Goal: Transaction & Acquisition: Purchase product/service

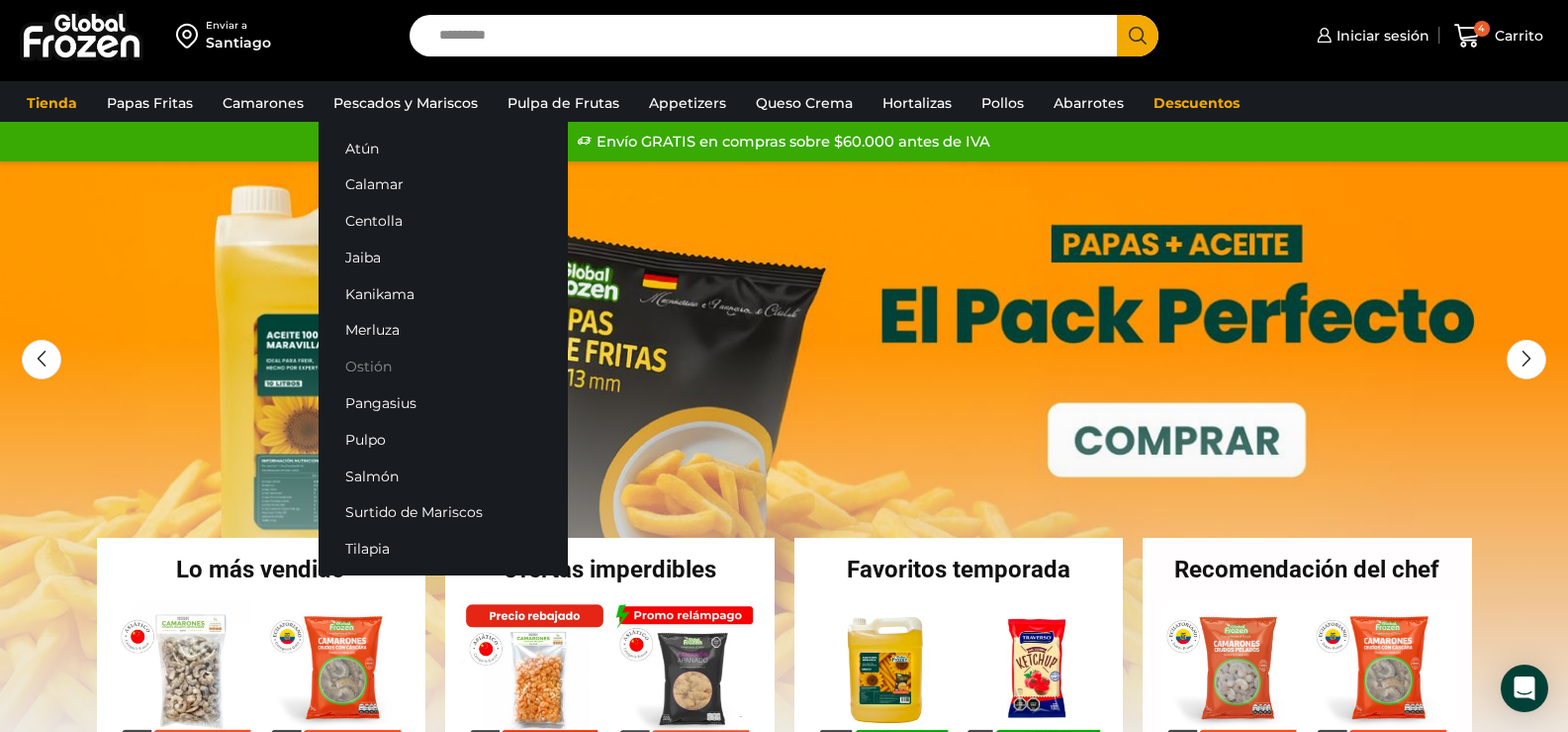
click at [366, 369] on link "Ostión" at bounding box center [443, 366] width 250 height 37
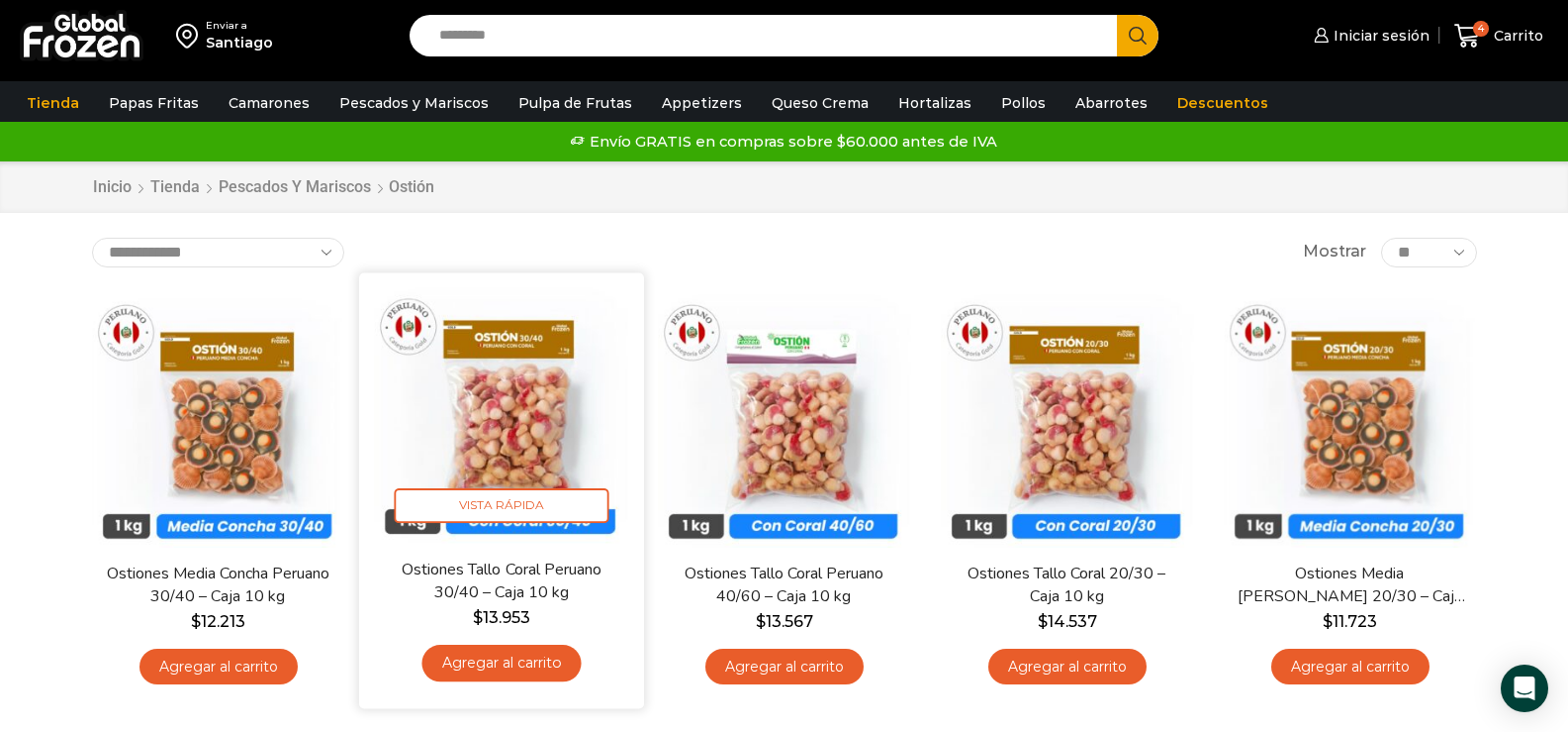
click at [502, 660] on link "Agregar al carrito" at bounding box center [501, 662] width 160 height 37
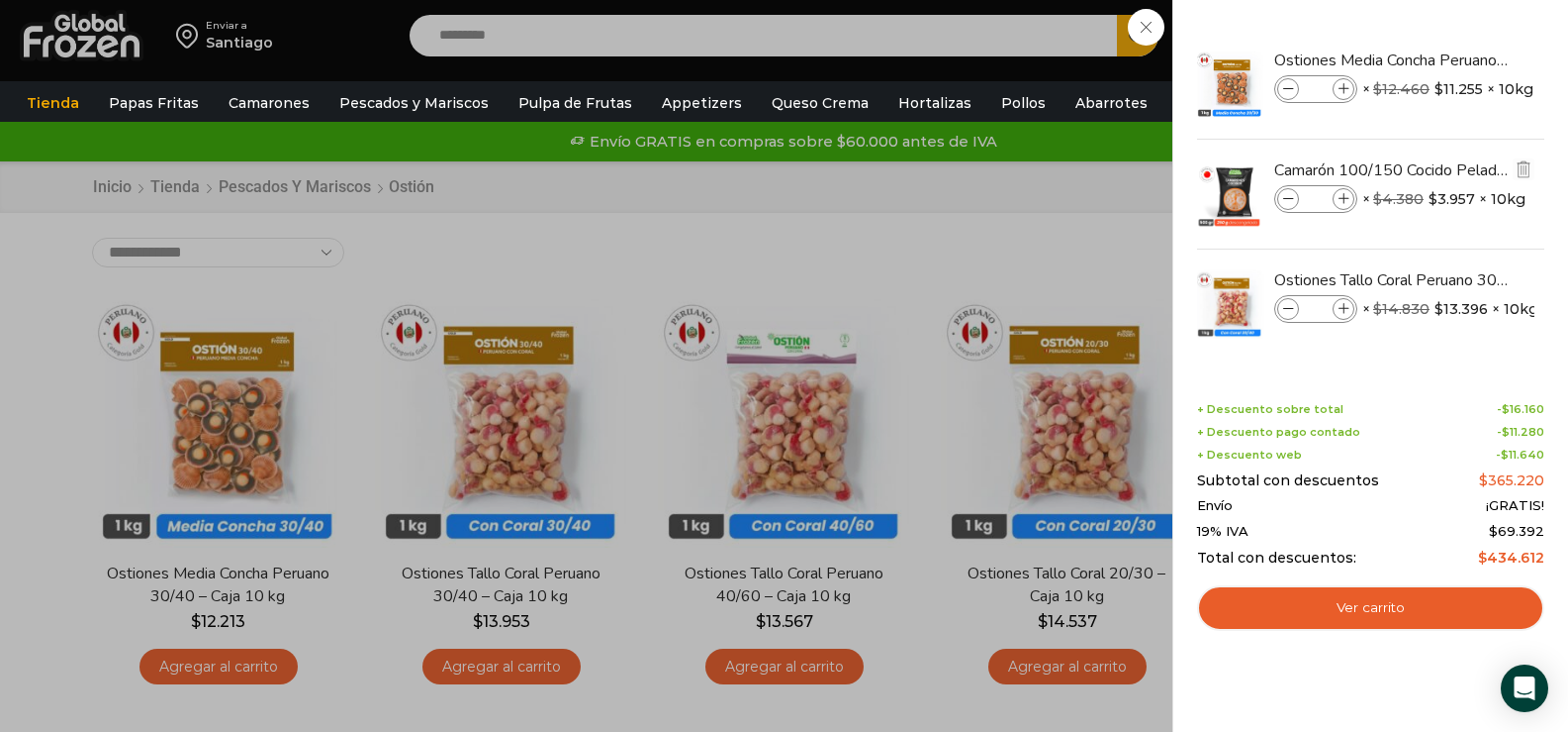
click at [1291, 201] on icon at bounding box center [1289, 199] width 11 height 11
type input "*"
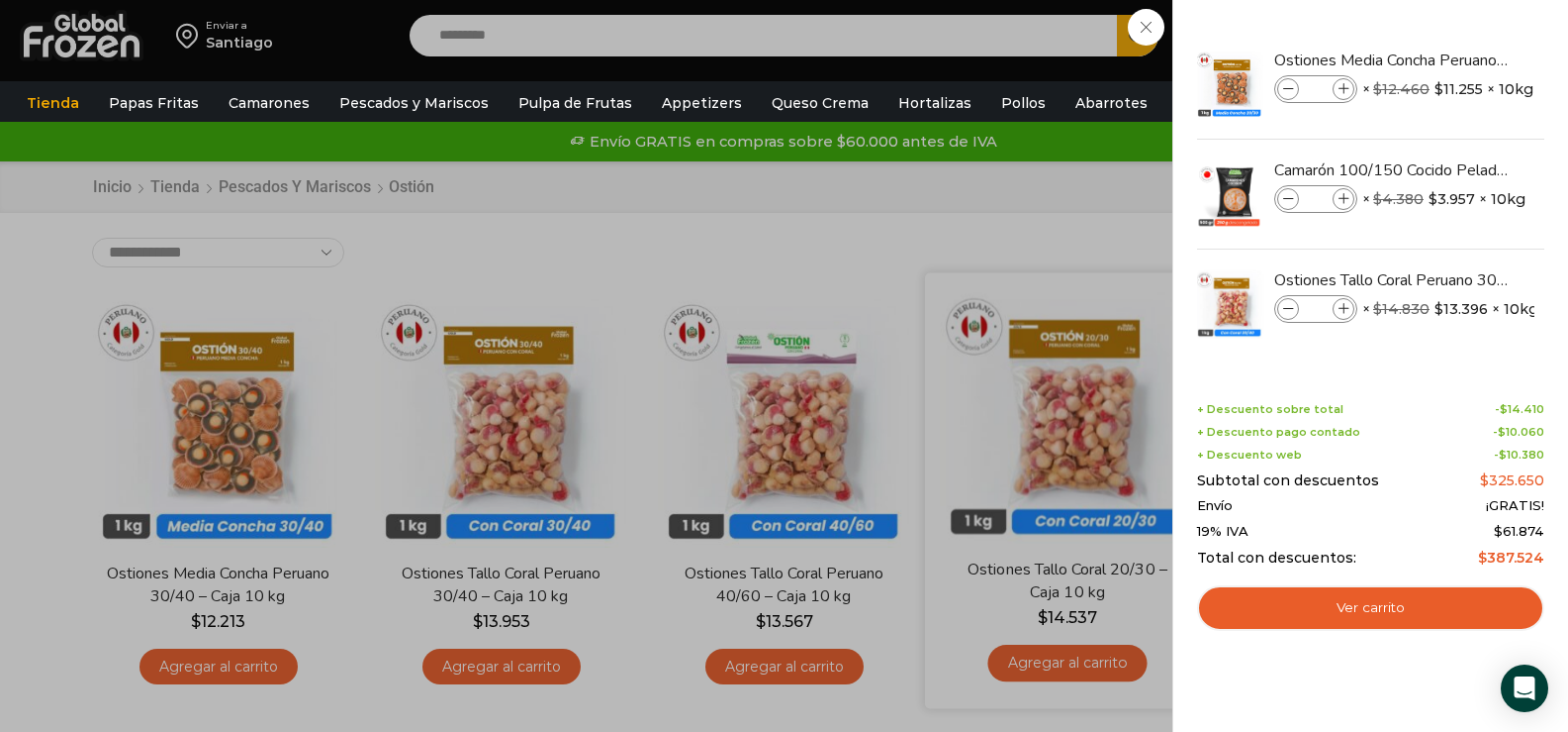
drag, startPoint x: 914, startPoint y: 611, endPoint x: 928, endPoint y: 643, distance: 34.9
click at [1449, 59] on div "4 [GEOGRAPHIC_DATA] 4 4 Shopping Cart *" at bounding box center [1498, 36] width 99 height 47
